Goal: Task Accomplishment & Management: Manage account settings

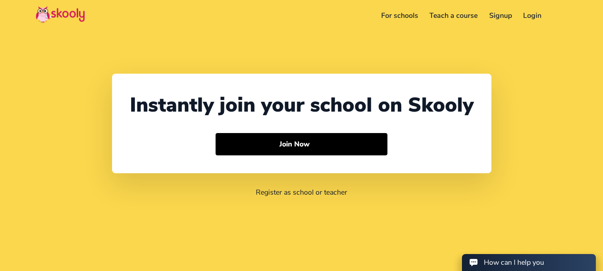
select select "91"
select select "[GEOGRAPHIC_DATA]"
select select "[GEOGRAPHIC_DATA]/[GEOGRAPHIC_DATA]"
click at [537, 14] on link "Login" at bounding box center [533, 15] width 30 height 14
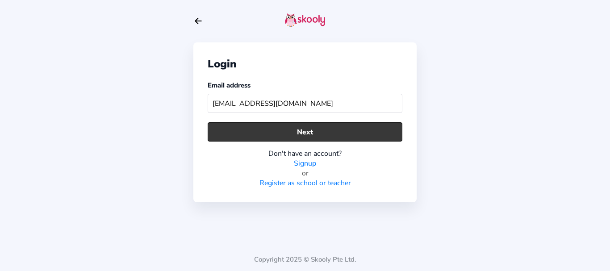
type input "[EMAIL_ADDRESS][DOMAIN_NAME]"
click at [320, 136] on button "Next" at bounding box center [305, 131] width 195 height 19
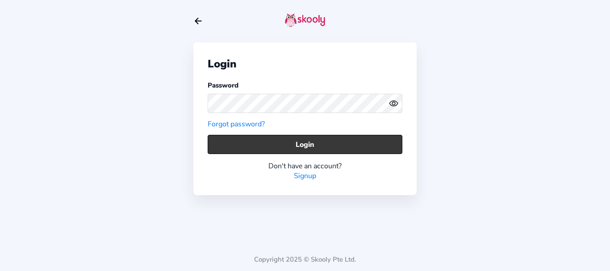
click at [230, 146] on button "Login" at bounding box center [305, 144] width 195 height 19
